Goal: Information Seeking & Learning: Learn about a topic

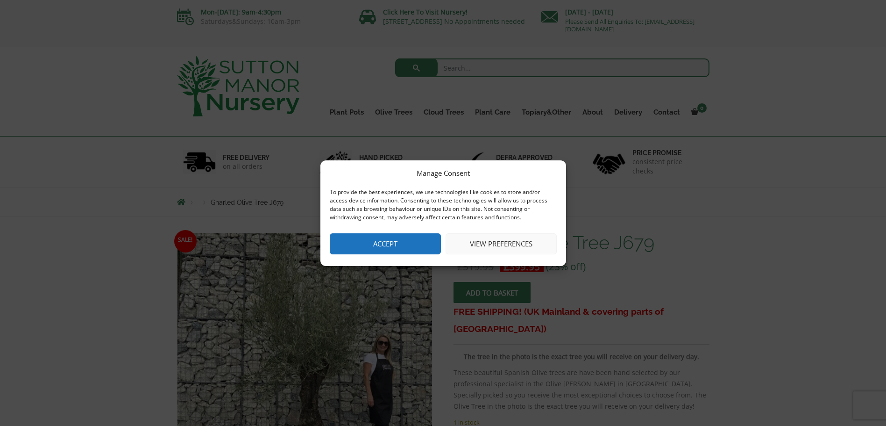
click at [408, 242] on button "Accept" at bounding box center [385, 243] width 111 height 21
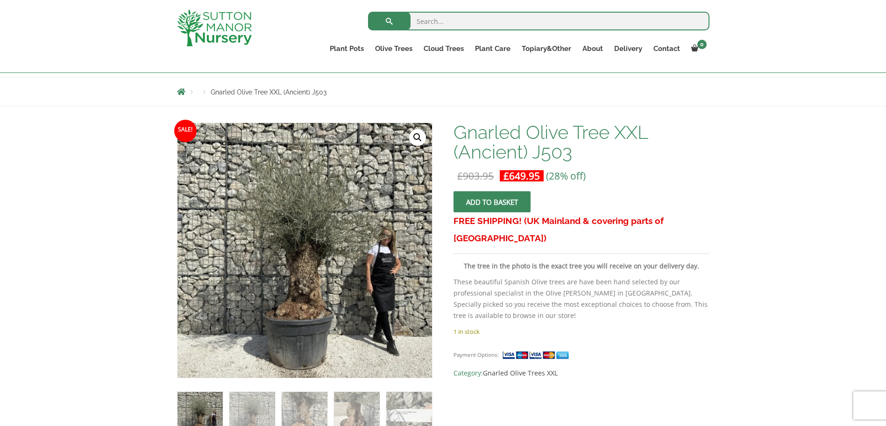
scroll to position [140, 0]
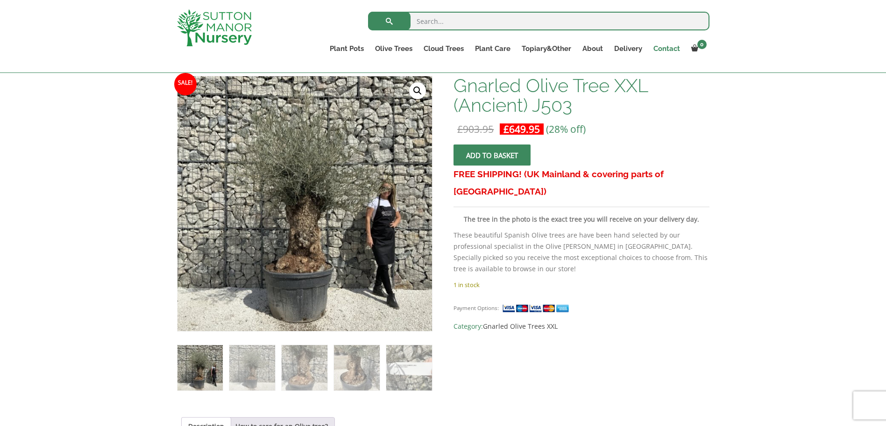
click at [671, 50] on link "Contact" at bounding box center [667, 48] width 38 height 13
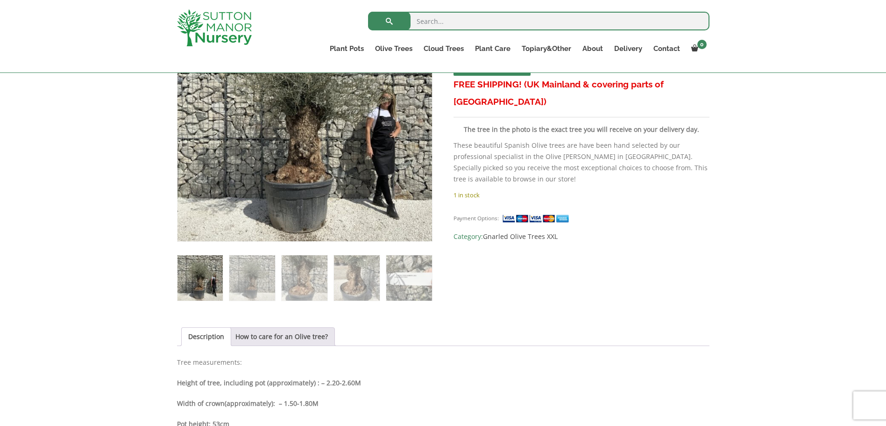
scroll to position [234, 0]
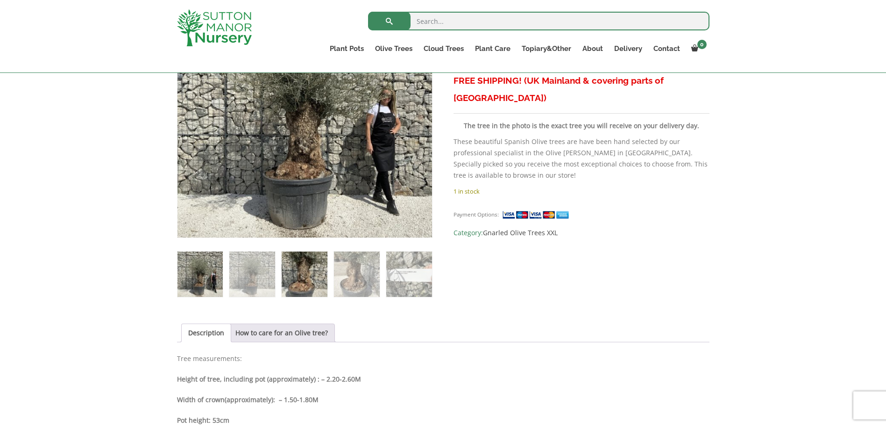
click at [287, 279] on img at bounding box center [304, 273] width 45 height 45
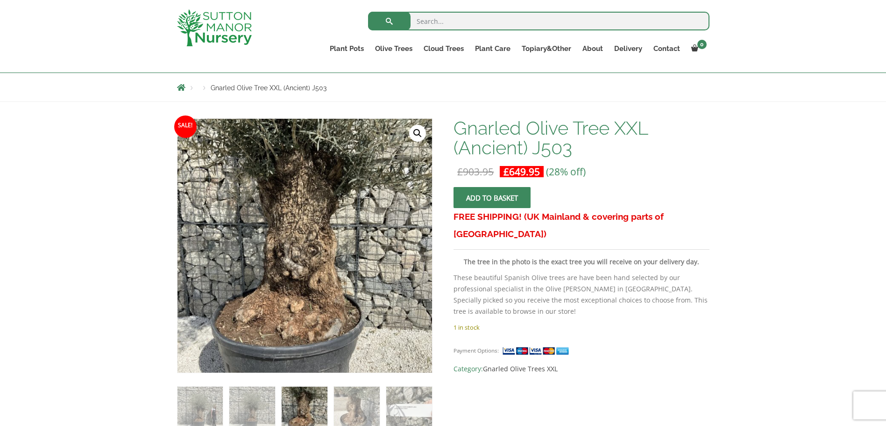
scroll to position [93, 0]
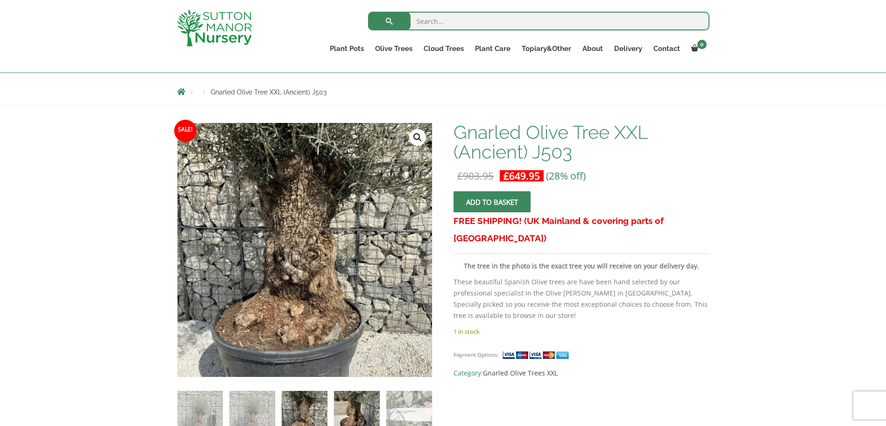
click at [359, 411] on img at bounding box center [356, 413] width 45 height 45
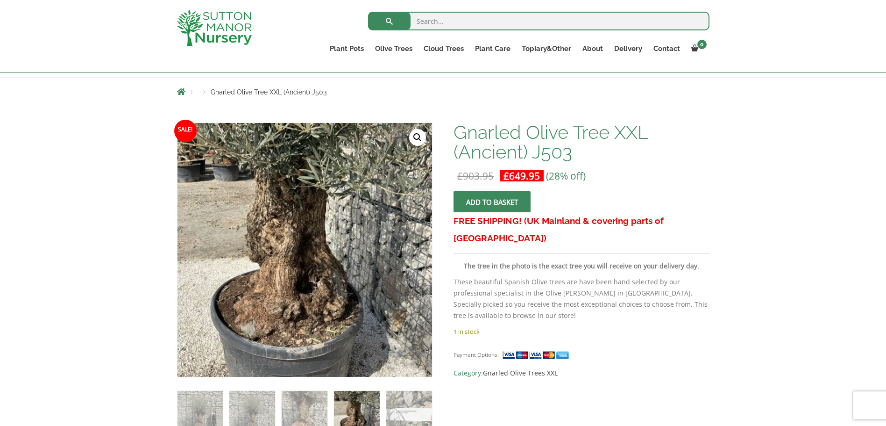
scroll to position [0, 0]
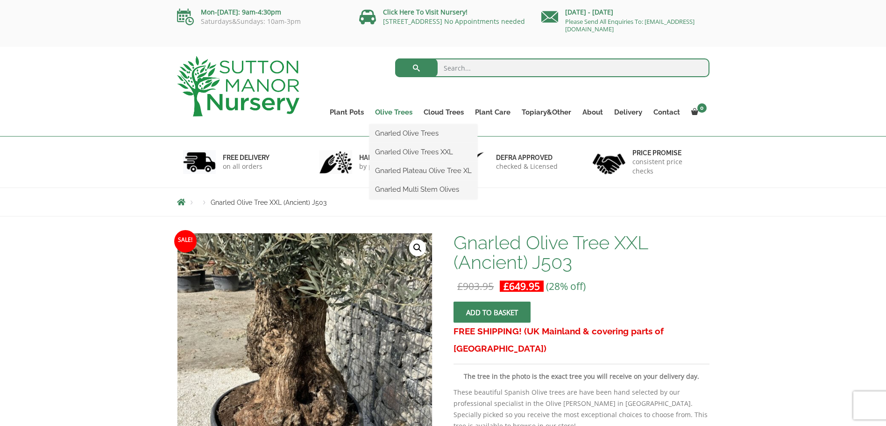
click at [400, 109] on link "Olive Trees" at bounding box center [394, 112] width 49 height 13
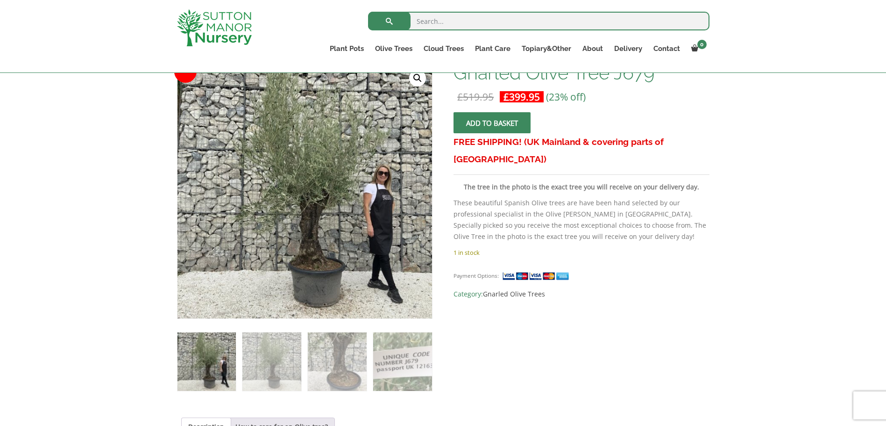
scroll to position [47, 0]
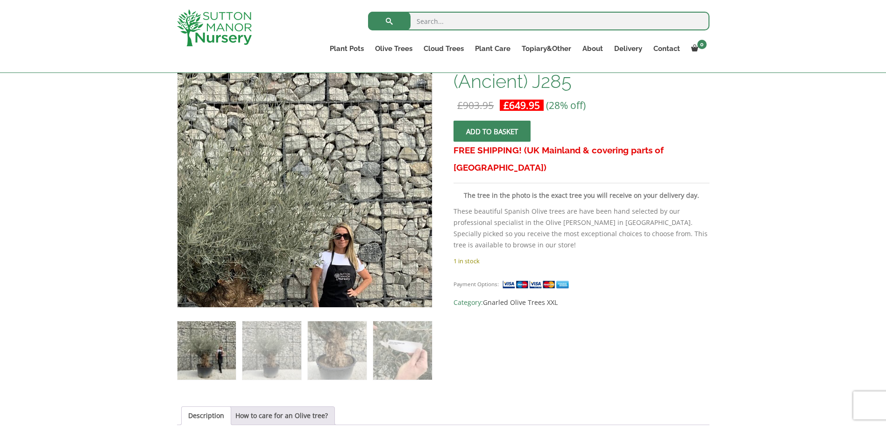
scroll to position [187, 0]
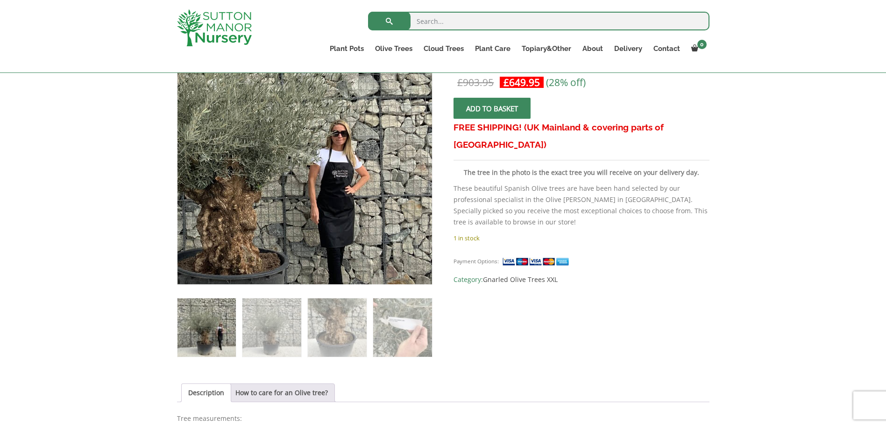
click at [384, 194] on img at bounding box center [241, 155] width 414 height 414
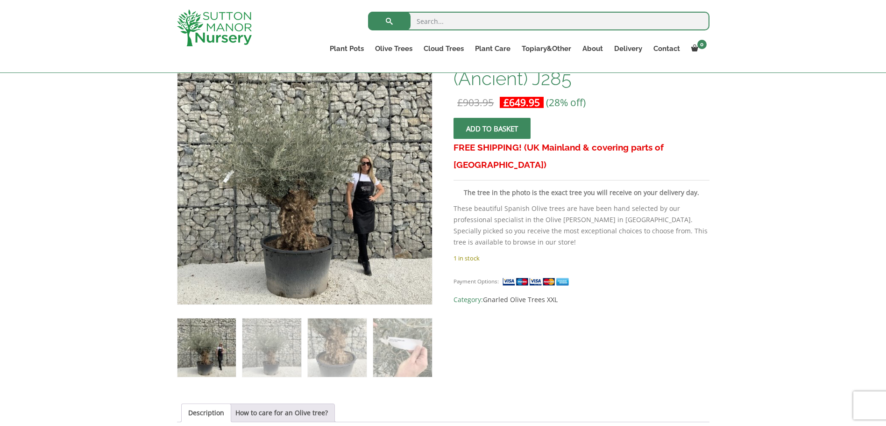
scroll to position [140, 0]
